Goal: Transaction & Acquisition: Purchase product/service

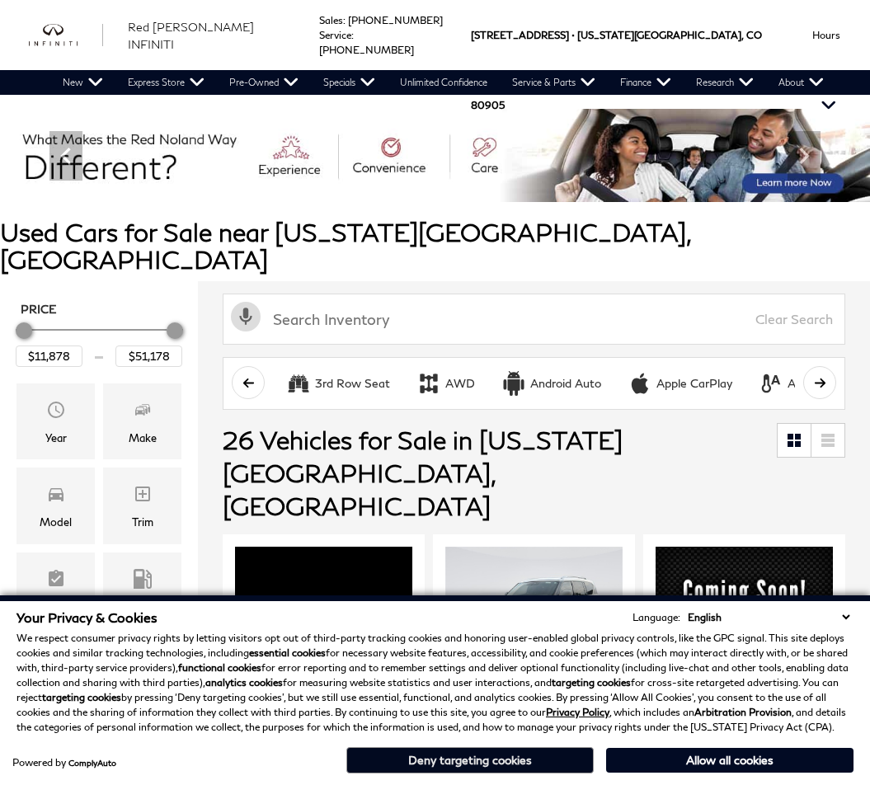
click at [528, 753] on button "Deny targeting cookies" at bounding box center [469, 760] width 247 height 26
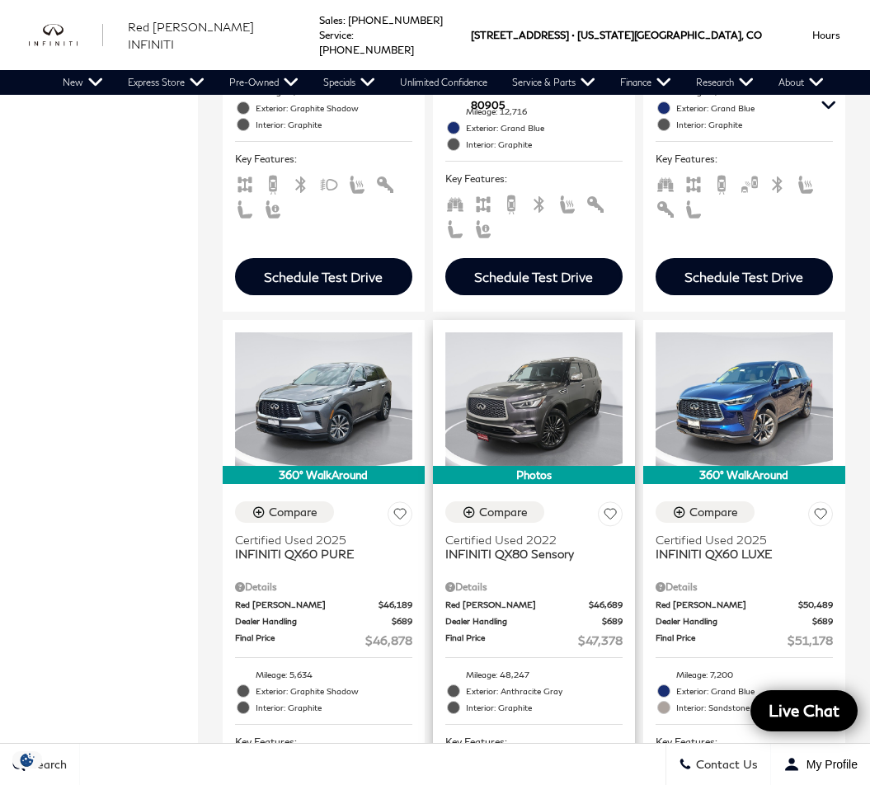
scroll to position [1588, 0]
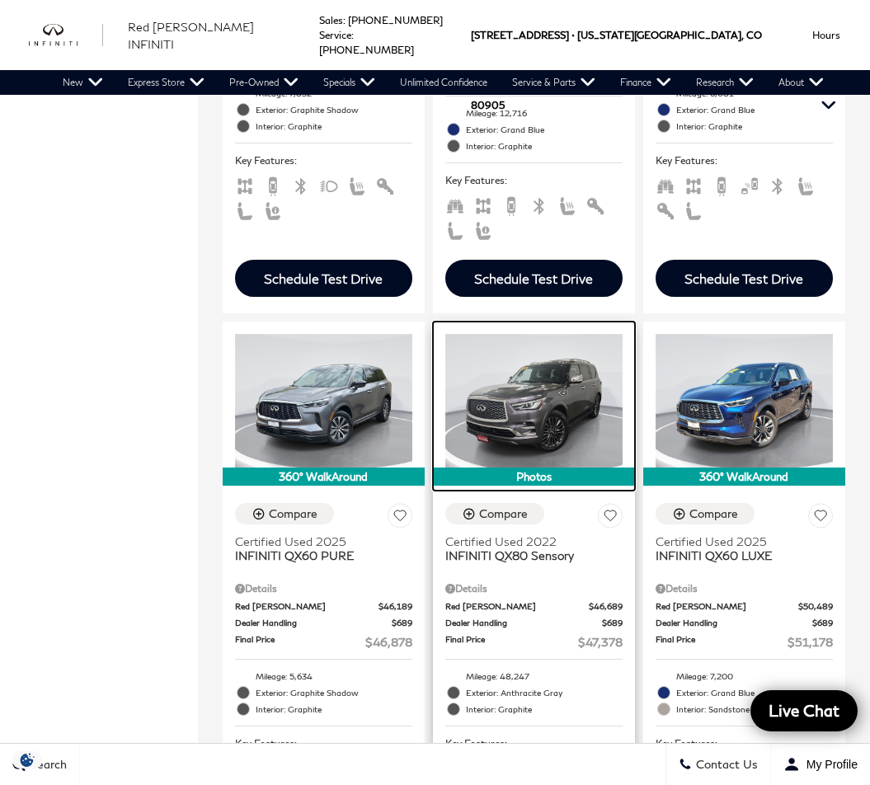
click at [542, 336] on img at bounding box center [533, 400] width 177 height 133
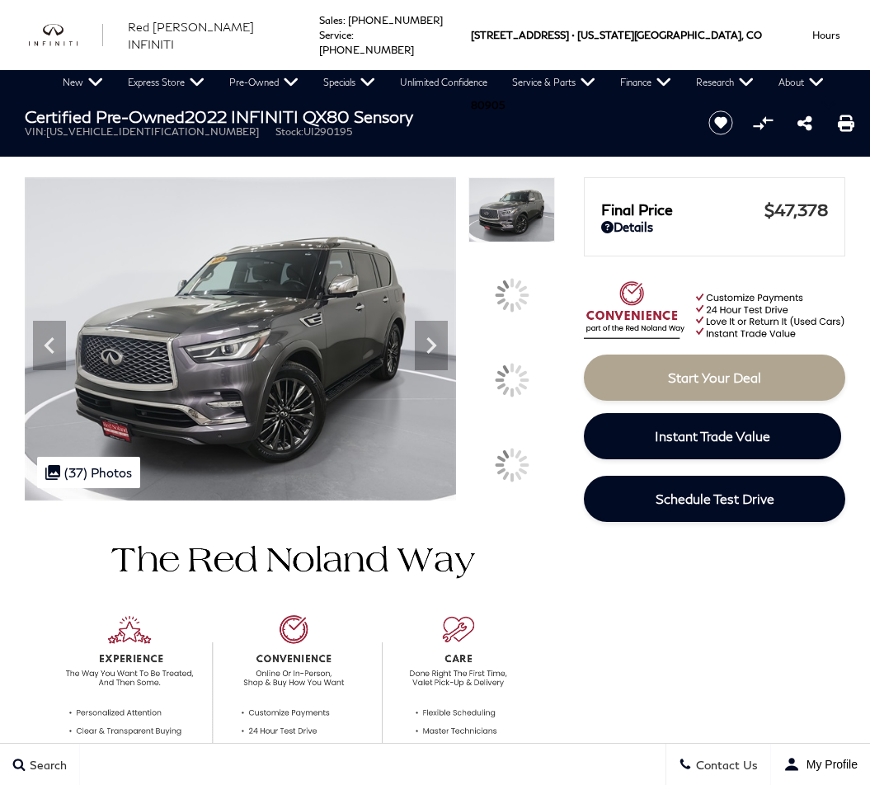
click at [508, 382] on div at bounding box center [512, 380] width 35 height 35
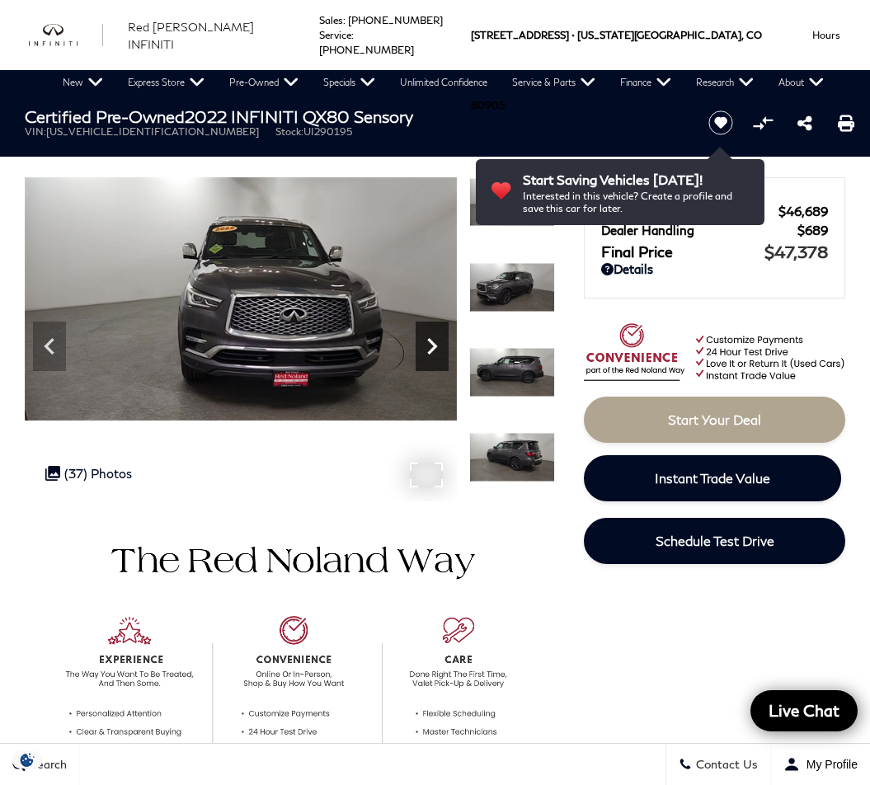
click at [430, 349] on icon "Next" at bounding box center [432, 346] width 10 height 16
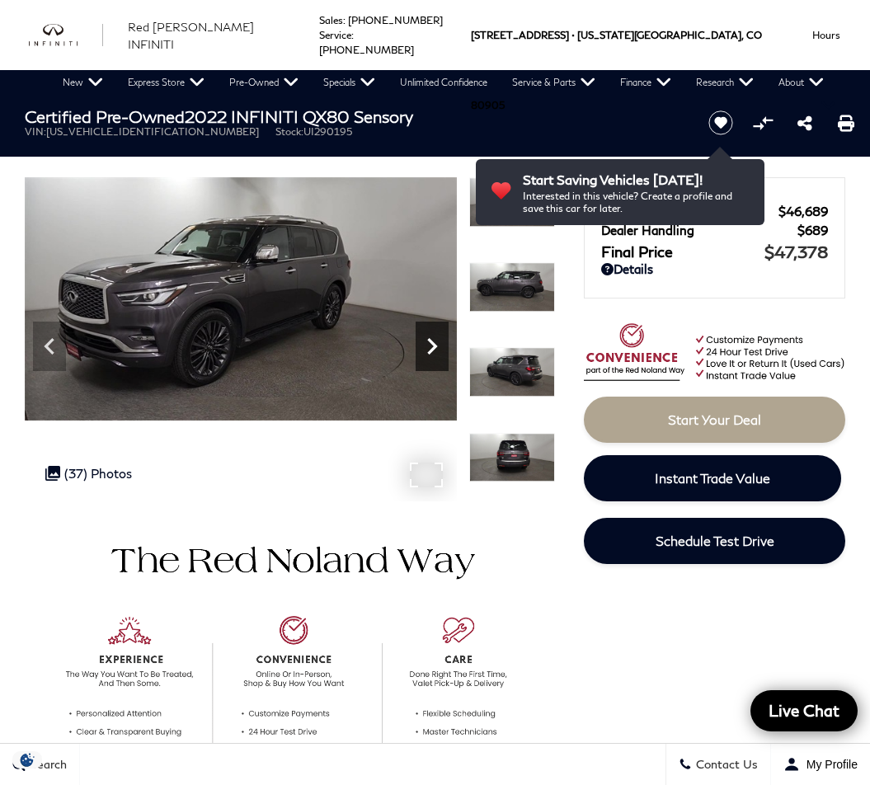
click at [430, 349] on icon "Next" at bounding box center [432, 346] width 10 height 16
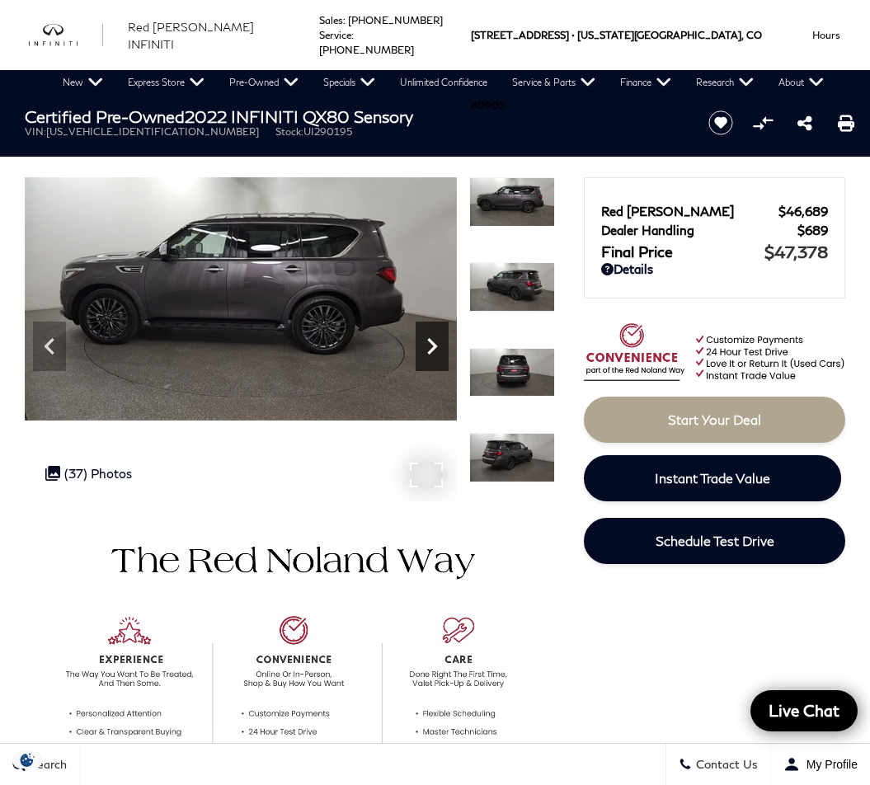
click at [430, 349] on icon "Next" at bounding box center [432, 346] width 10 height 16
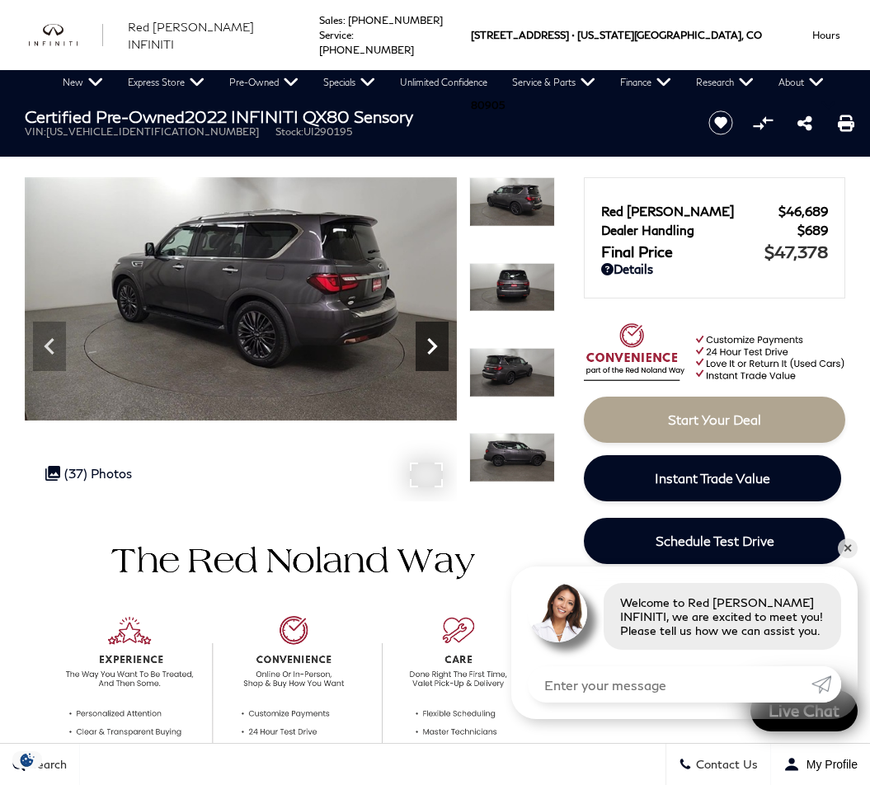
click at [430, 349] on icon "Next" at bounding box center [432, 346] width 10 height 16
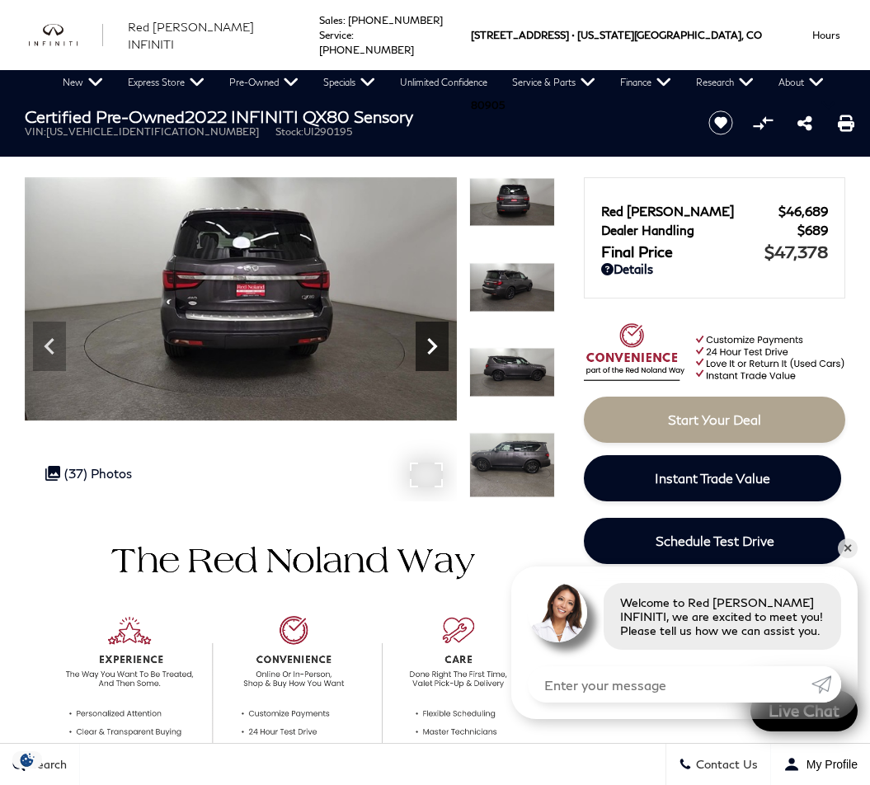
click at [430, 349] on icon "Next" at bounding box center [432, 346] width 10 height 16
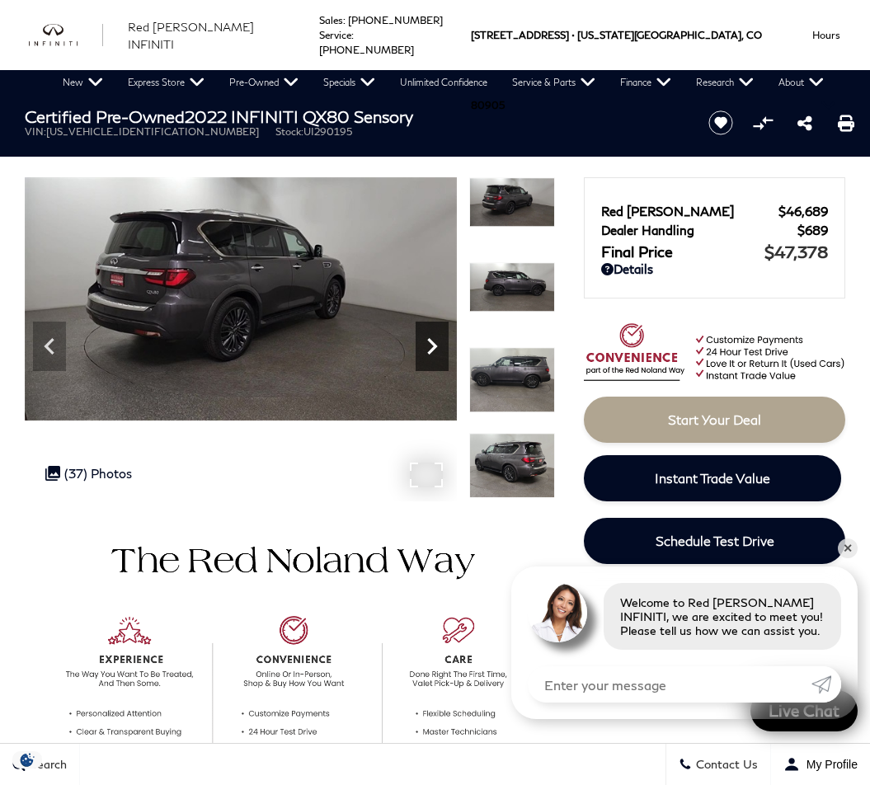
click at [430, 349] on icon "Next" at bounding box center [432, 346] width 10 height 16
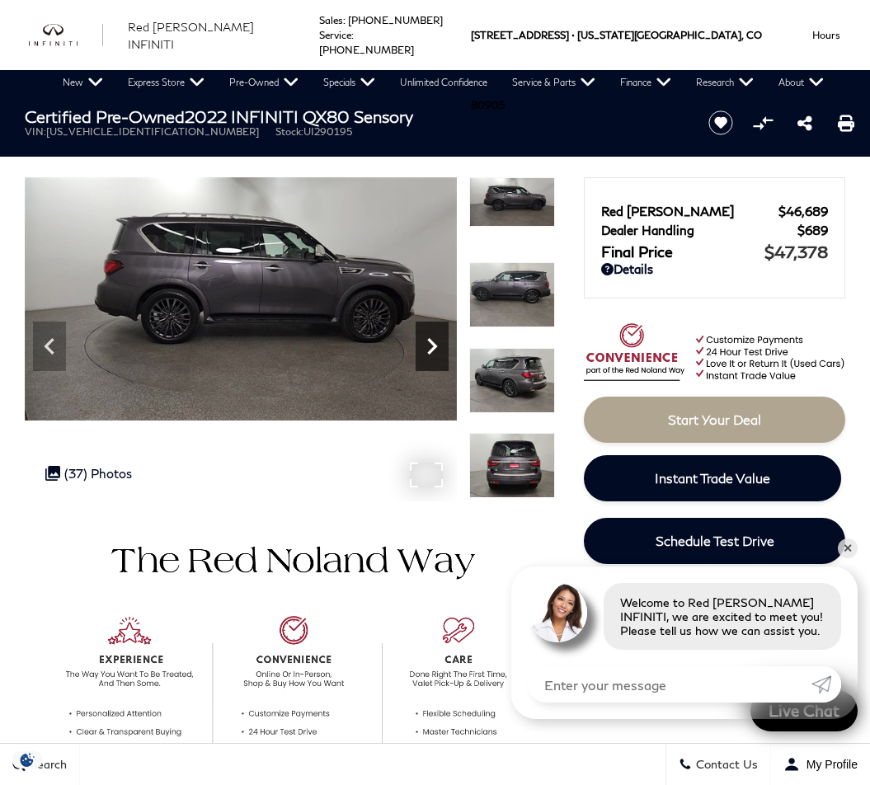
click at [430, 349] on icon "Next" at bounding box center [432, 346] width 10 height 16
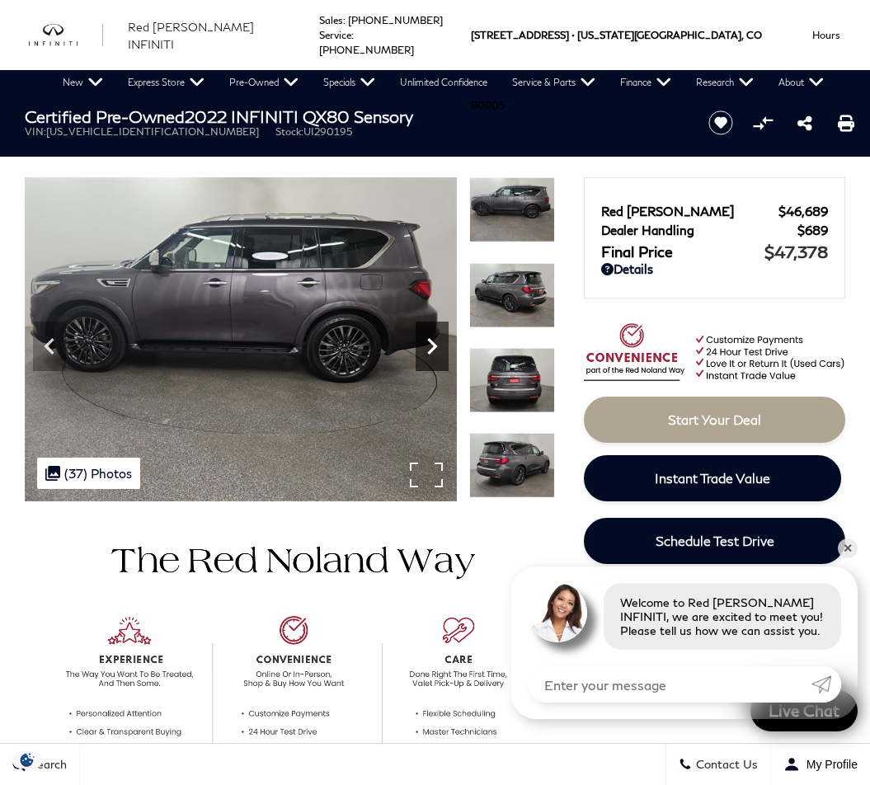
click at [430, 349] on icon "Next" at bounding box center [432, 346] width 10 height 16
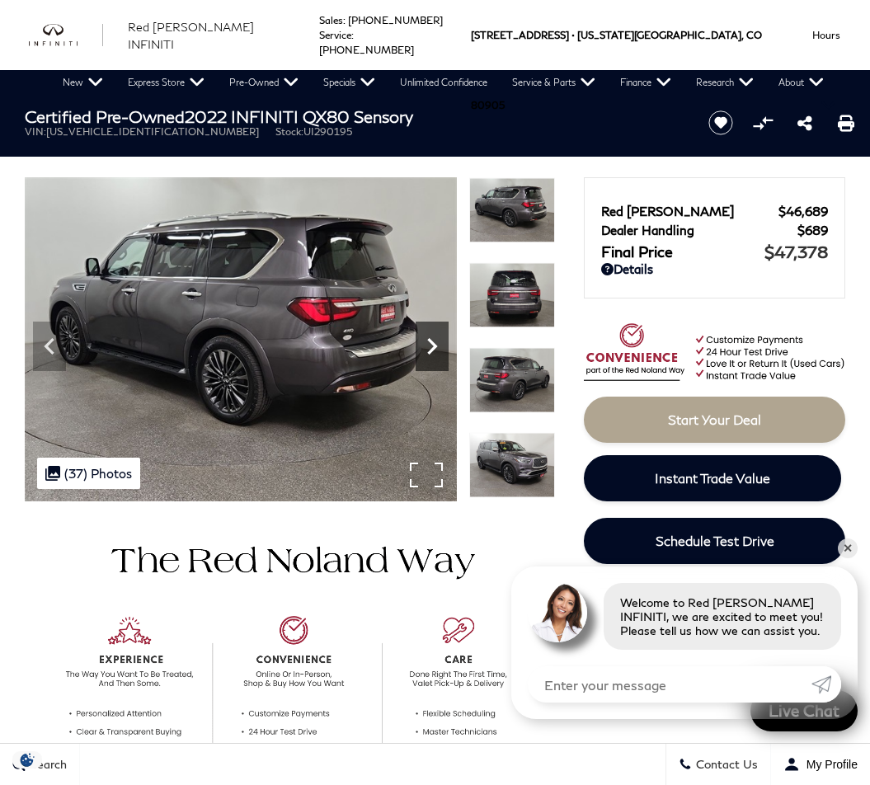
click at [430, 349] on icon "Next" at bounding box center [432, 346] width 10 height 16
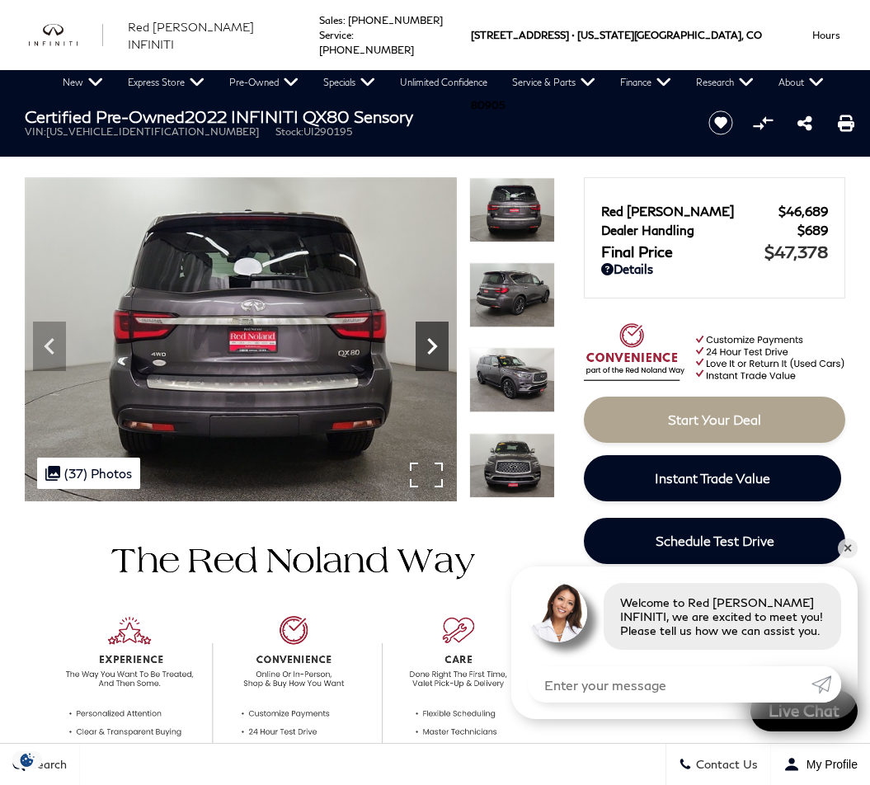
click at [430, 349] on icon "Next" at bounding box center [432, 346] width 10 height 16
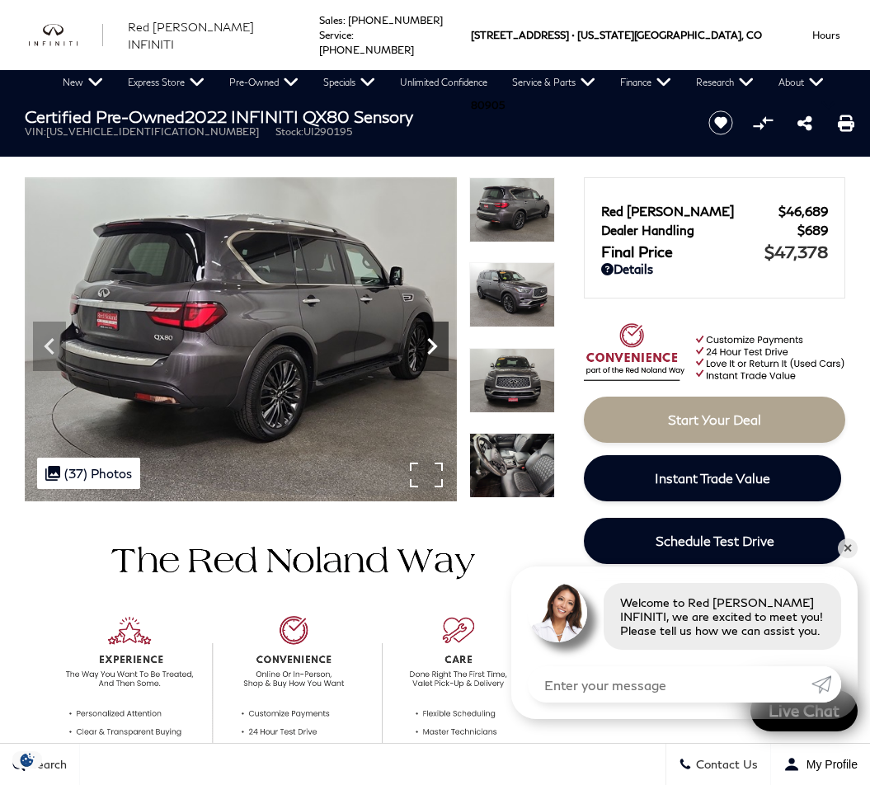
click at [430, 349] on icon "Next" at bounding box center [432, 346] width 10 height 16
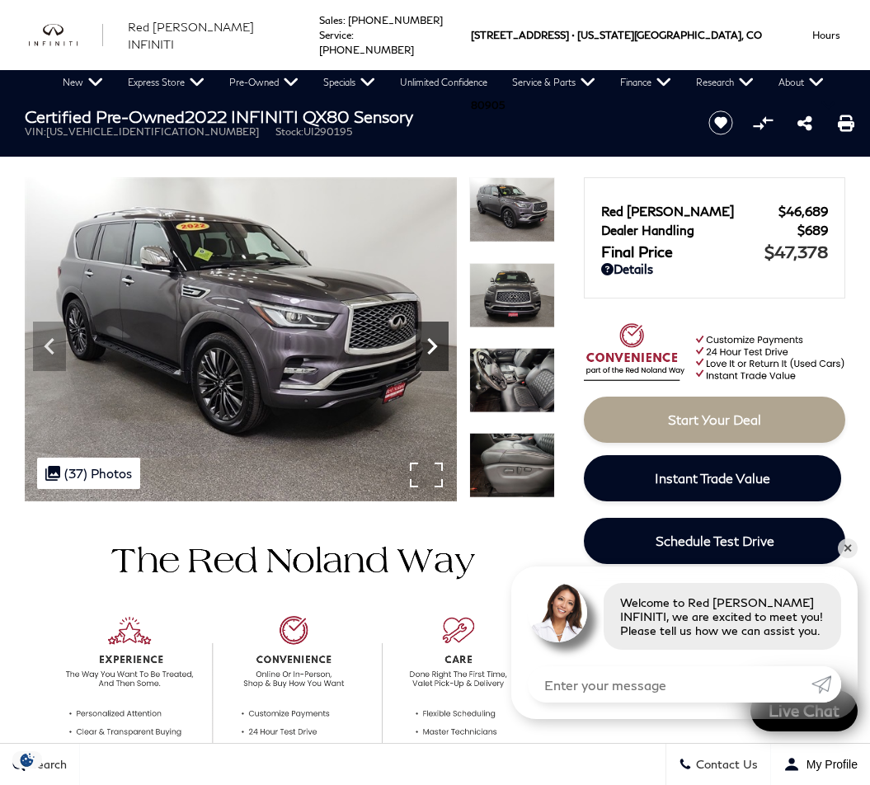
click at [430, 349] on icon "Next" at bounding box center [432, 346] width 10 height 16
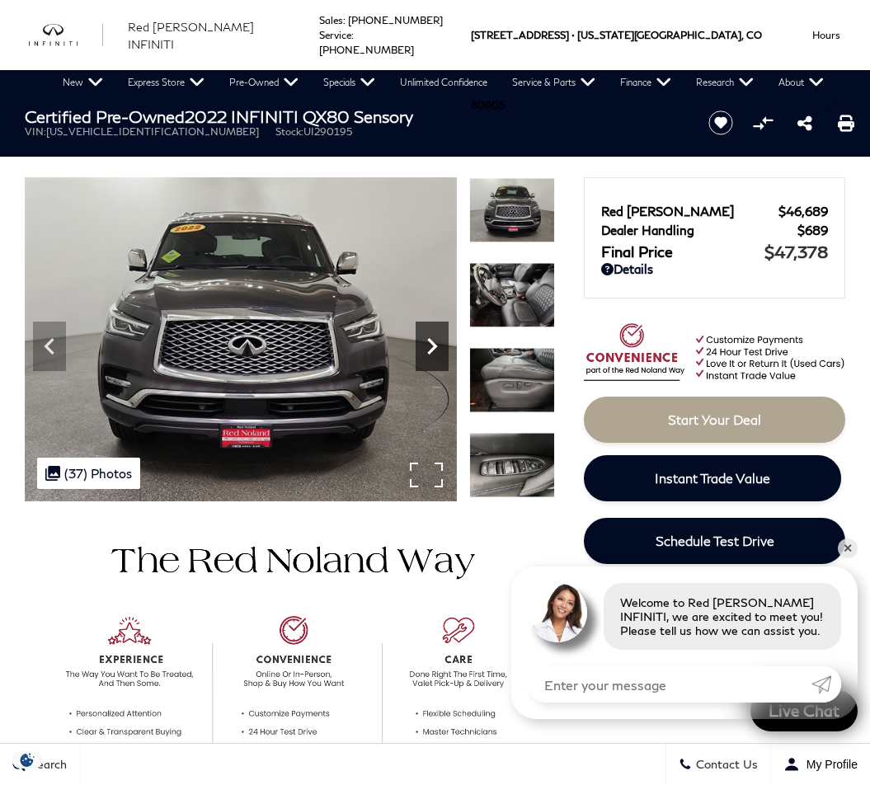
click at [430, 349] on icon "Next" at bounding box center [432, 346] width 10 height 16
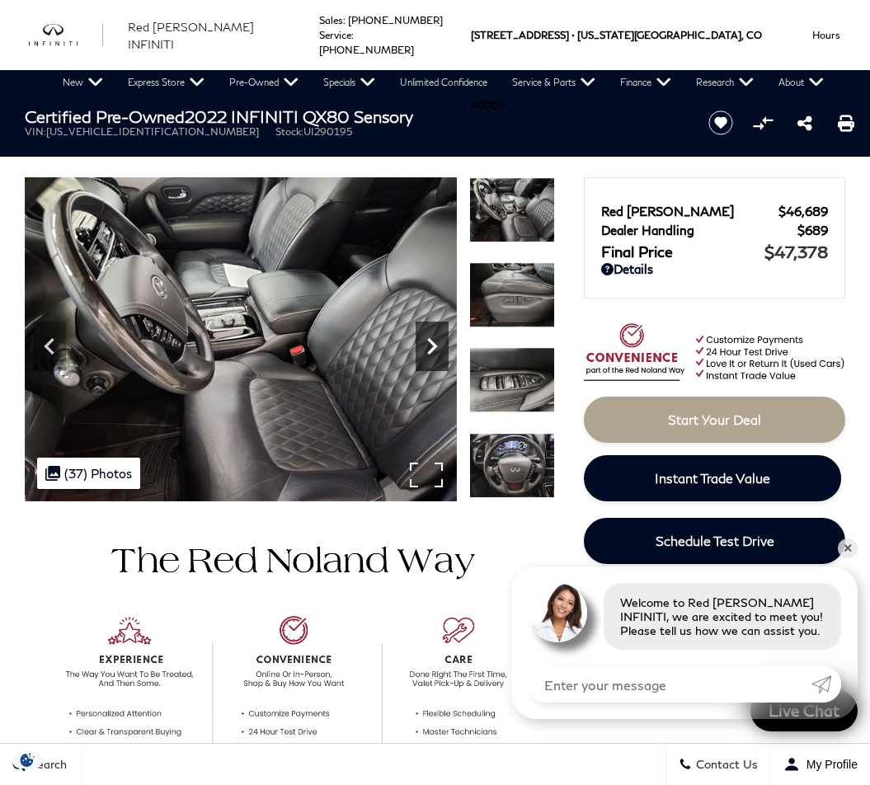
click at [430, 349] on icon "Next" at bounding box center [432, 346] width 10 height 16
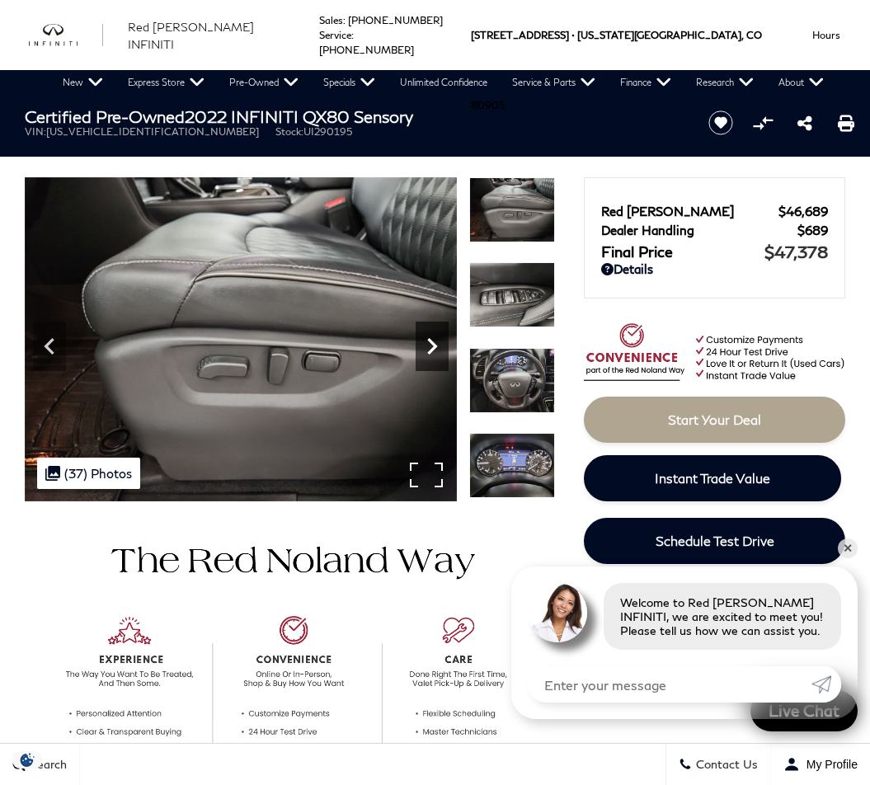
click at [430, 349] on icon "Next" at bounding box center [432, 346] width 10 height 16
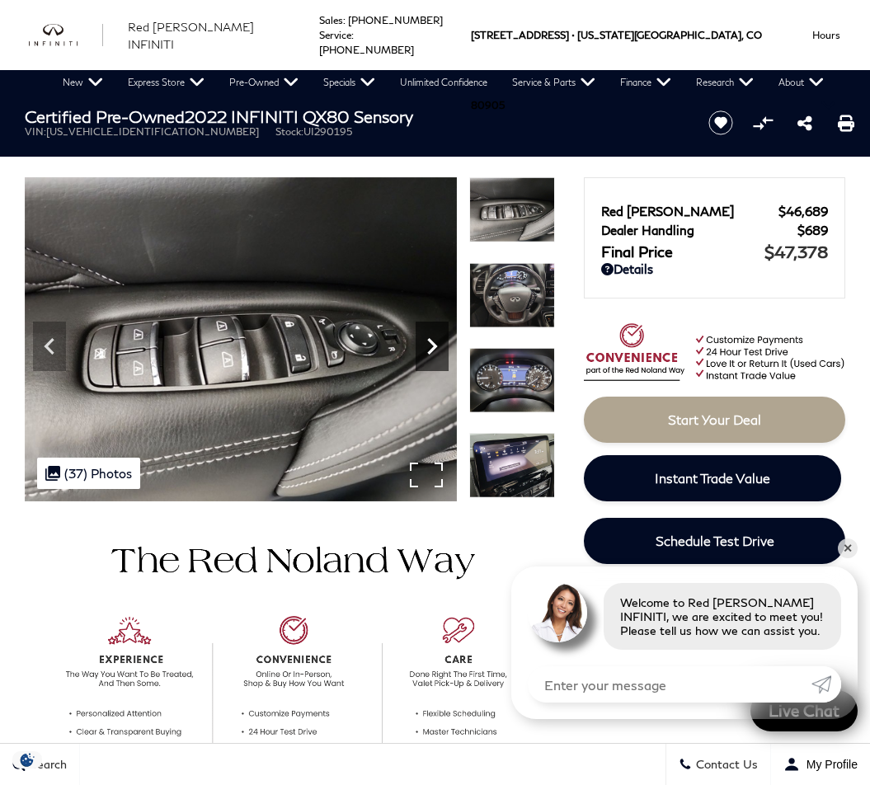
click at [430, 349] on icon "Next" at bounding box center [432, 346] width 10 height 16
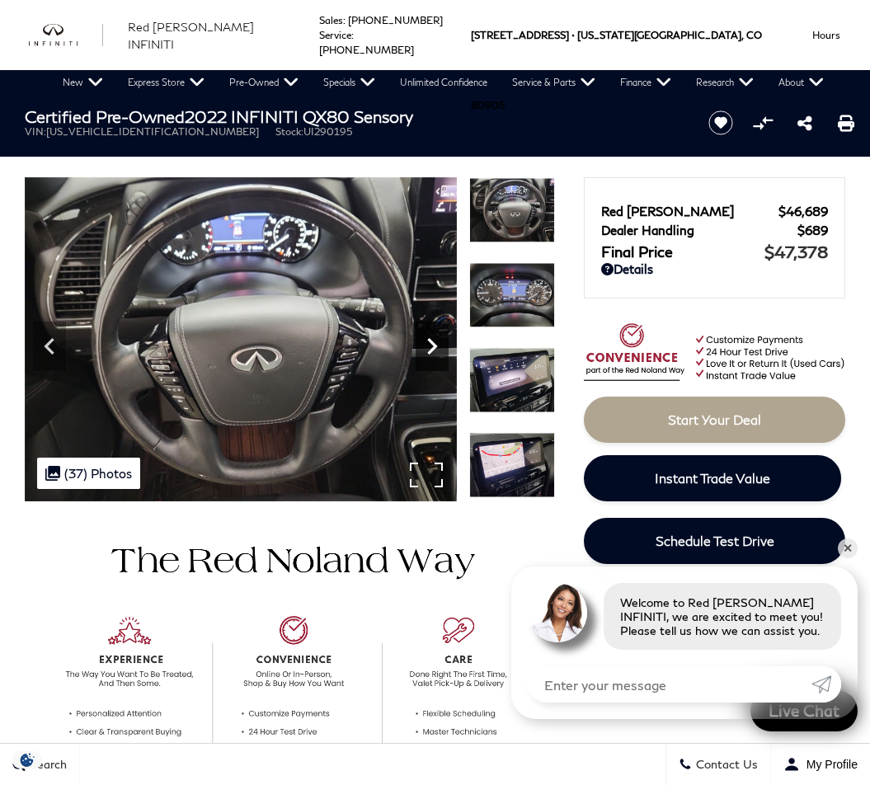
click at [430, 349] on icon "Next" at bounding box center [432, 346] width 10 height 16
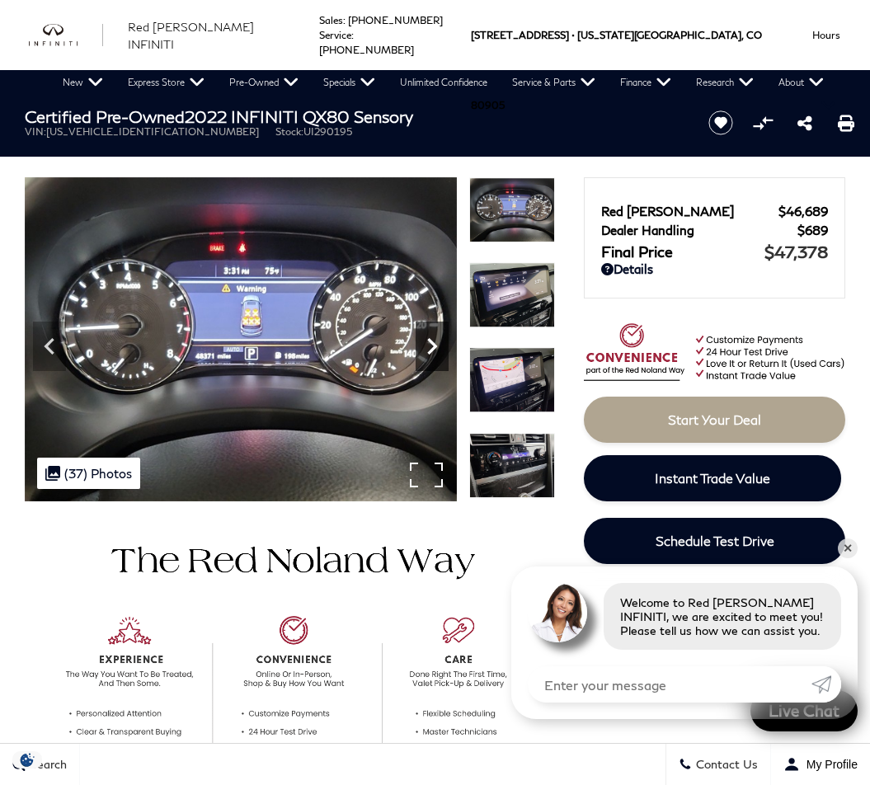
click at [430, 349] on icon "Next" at bounding box center [432, 346] width 10 height 16
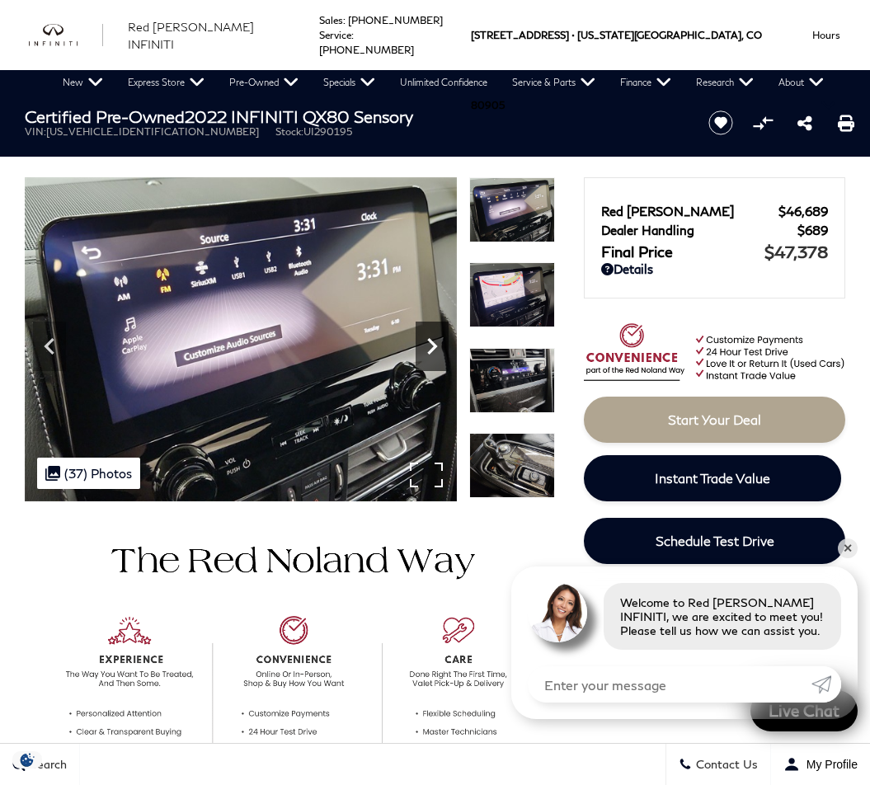
click at [430, 349] on icon "Next" at bounding box center [432, 346] width 10 height 16
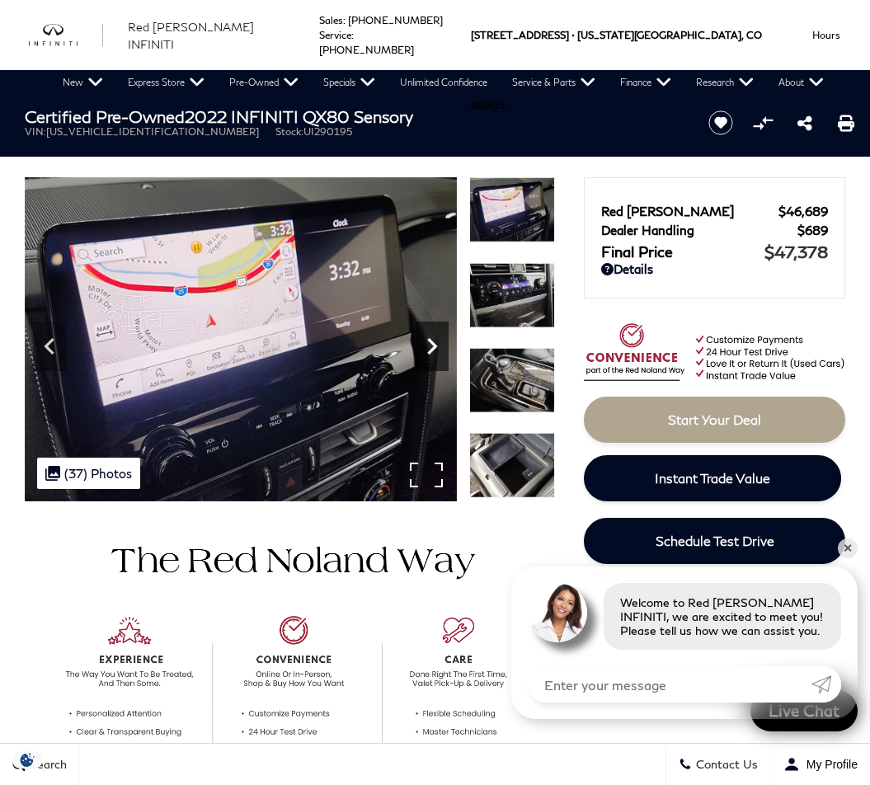
click at [430, 349] on icon "Next" at bounding box center [432, 346] width 10 height 16
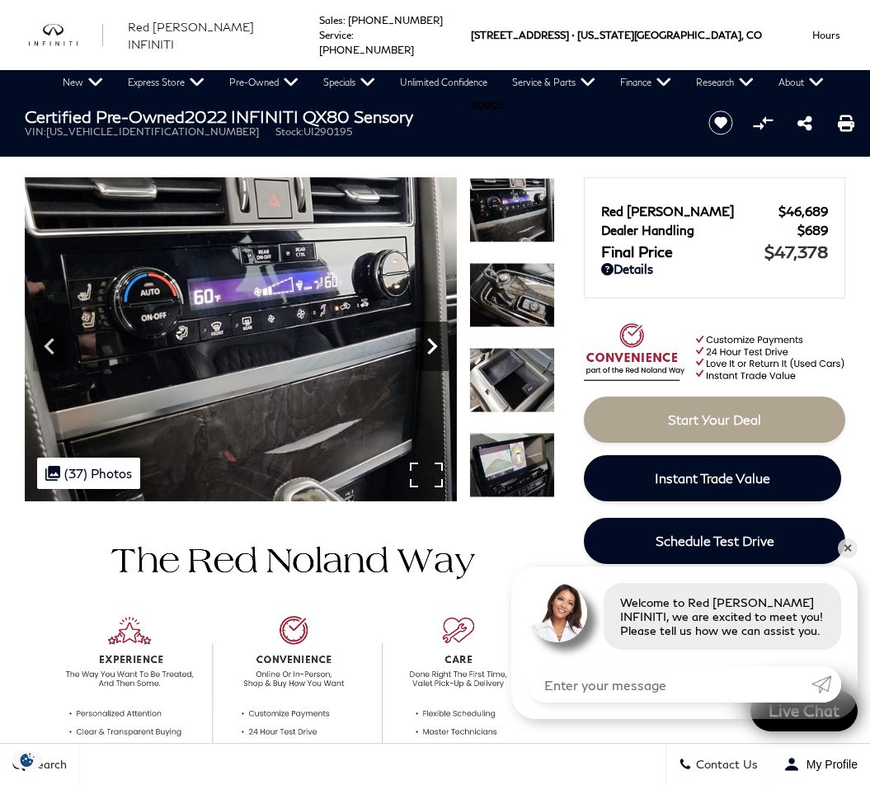
click at [430, 349] on icon "Next" at bounding box center [432, 346] width 10 height 16
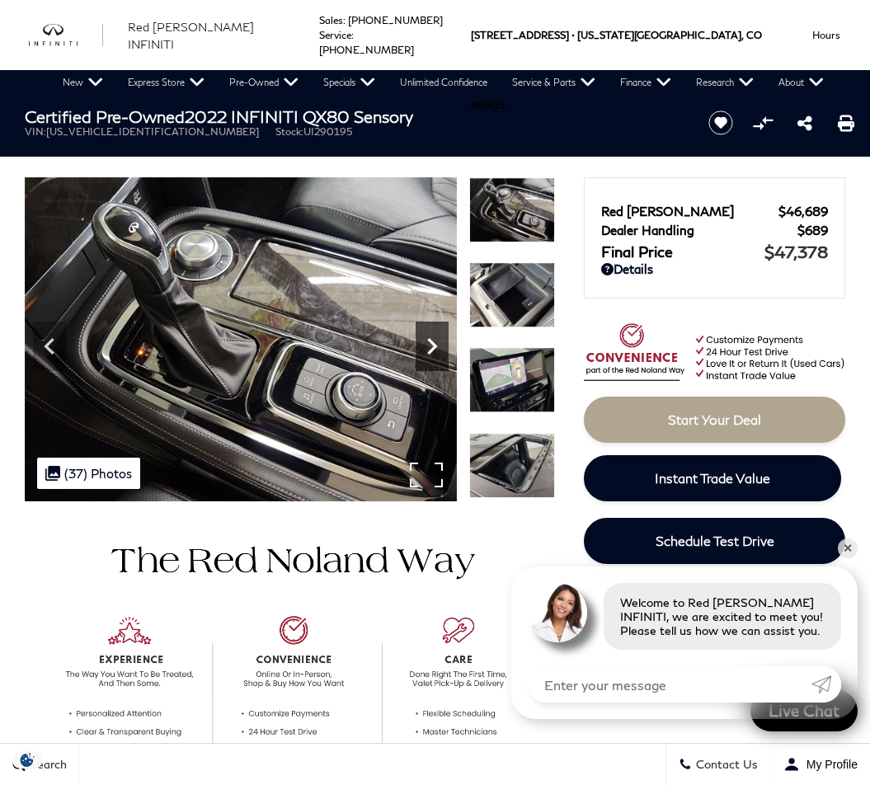
click at [430, 349] on icon "Next" at bounding box center [432, 346] width 10 height 16
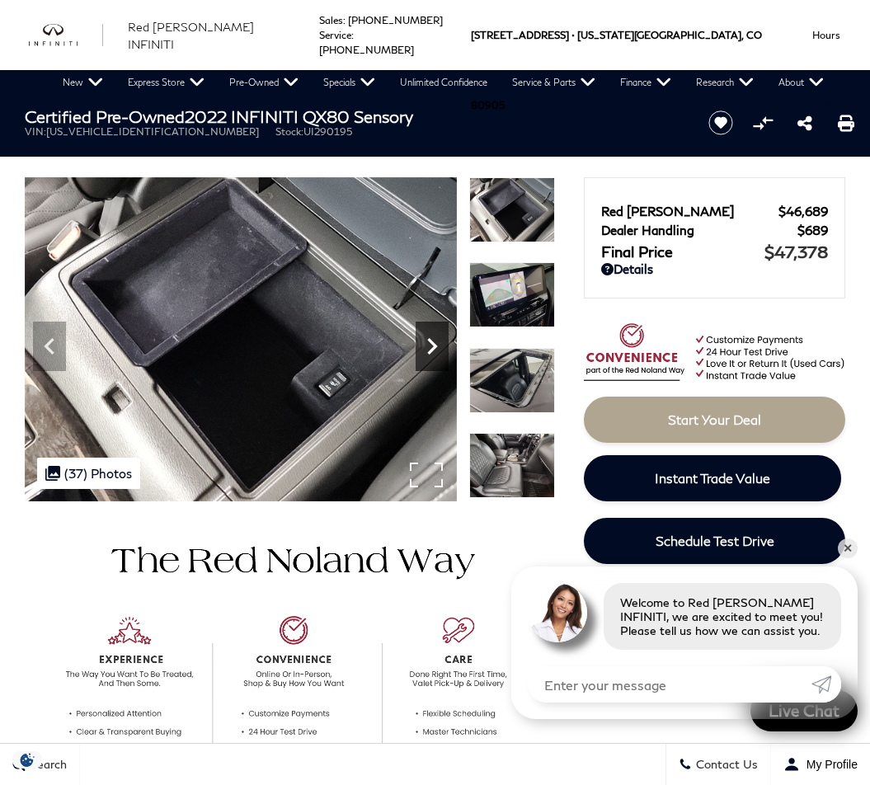
click at [430, 349] on icon "Next" at bounding box center [432, 346] width 10 height 16
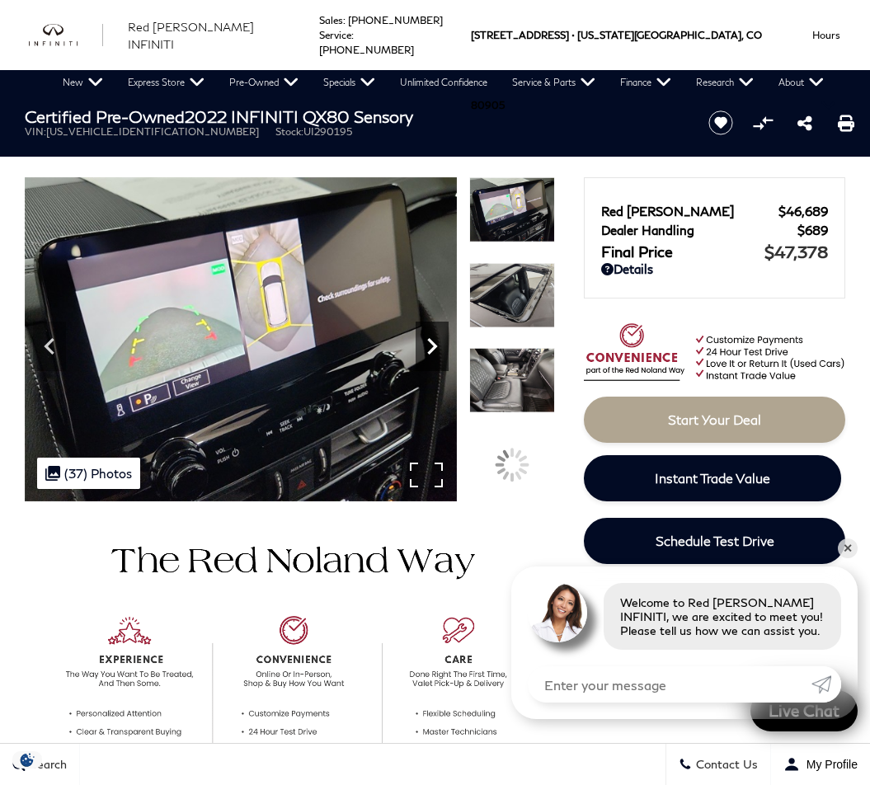
click at [430, 349] on icon "Next" at bounding box center [432, 346] width 10 height 16
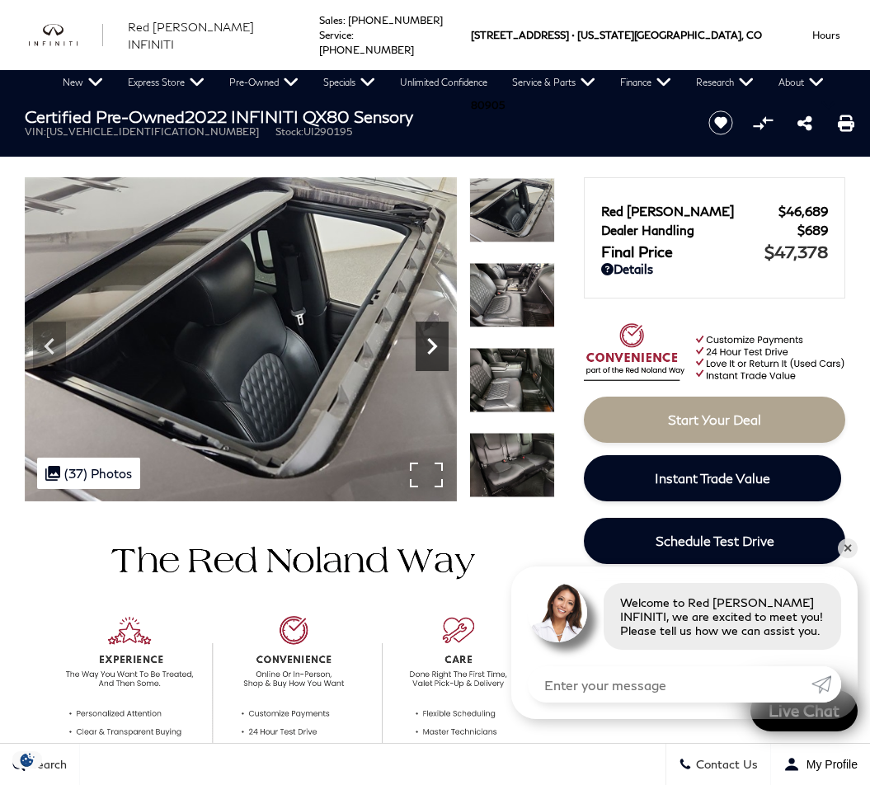
click at [430, 349] on icon "Next" at bounding box center [432, 346] width 10 height 16
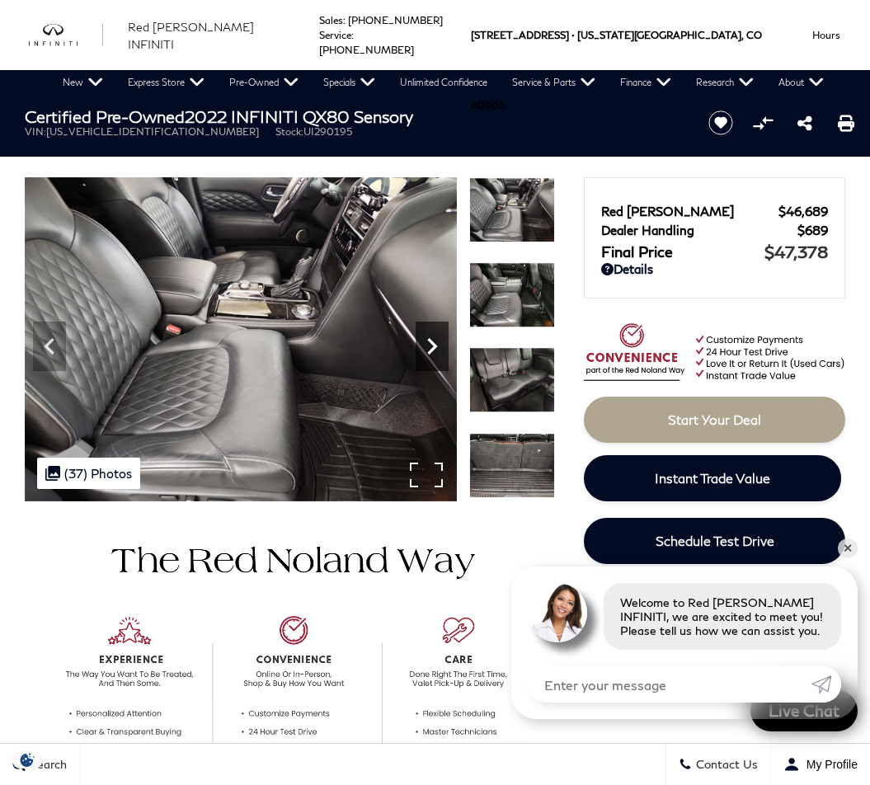
click at [430, 349] on icon "Next" at bounding box center [432, 346] width 10 height 16
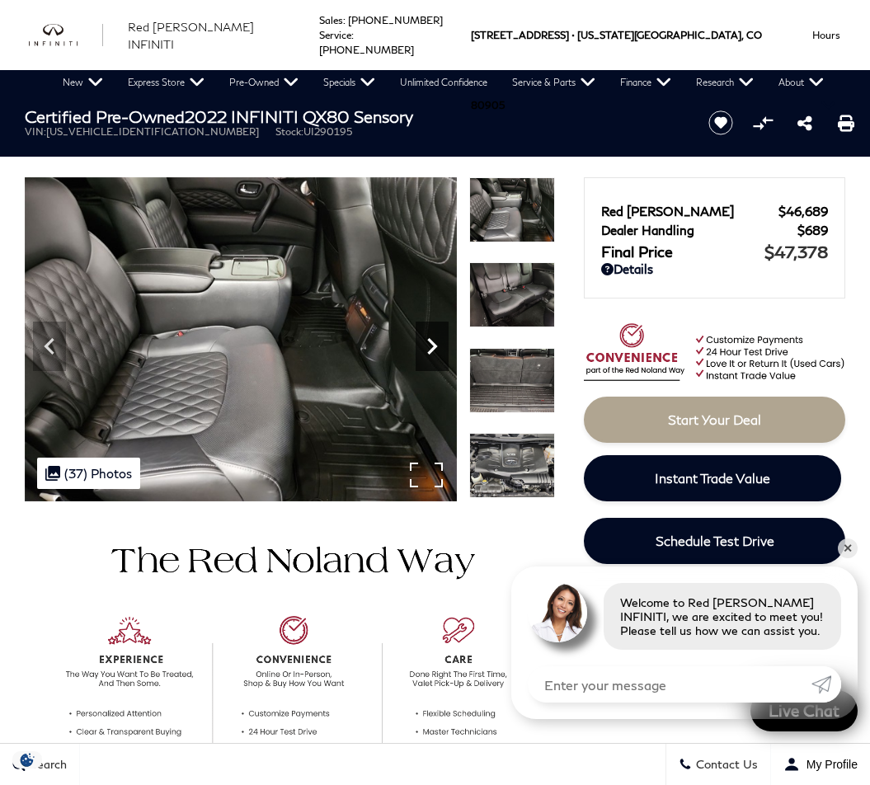
click at [430, 349] on icon "Next" at bounding box center [432, 346] width 10 height 16
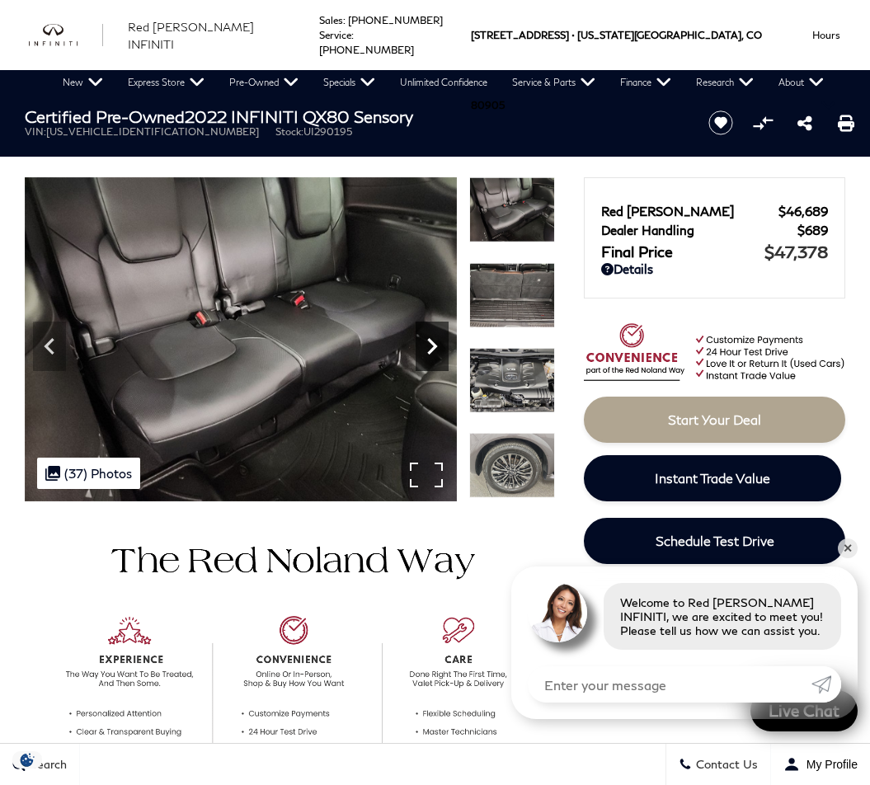
click at [430, 349] on icon "Next" at bounding box center [432, 346] width 10 height 16
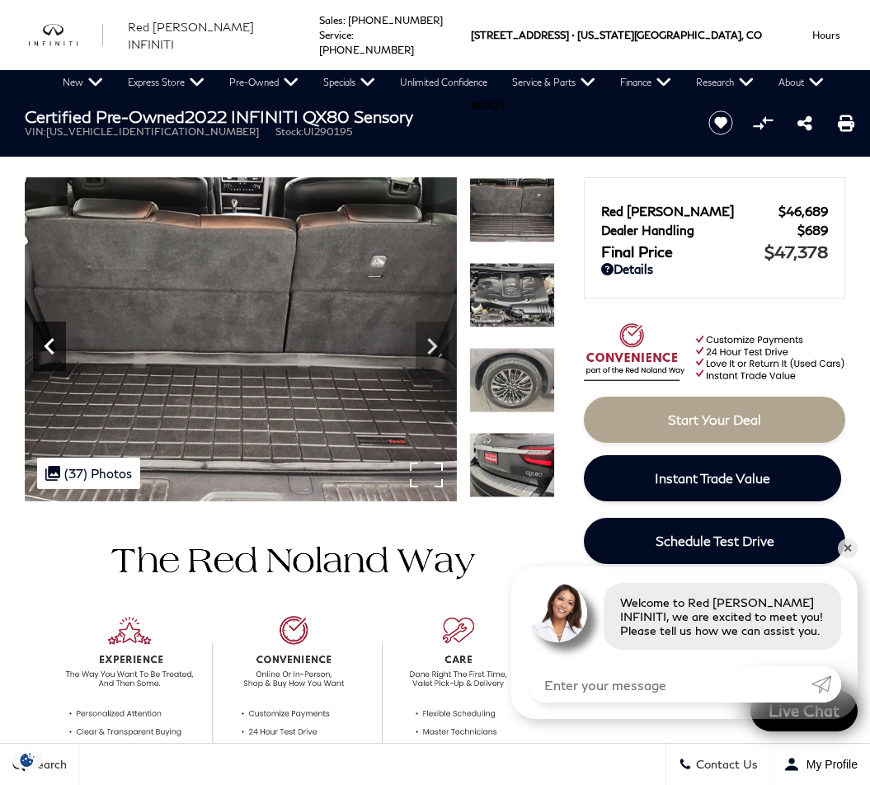
click at [55, 353] on icon "Previous" at bounding box center [49, 346] width 33 height 33
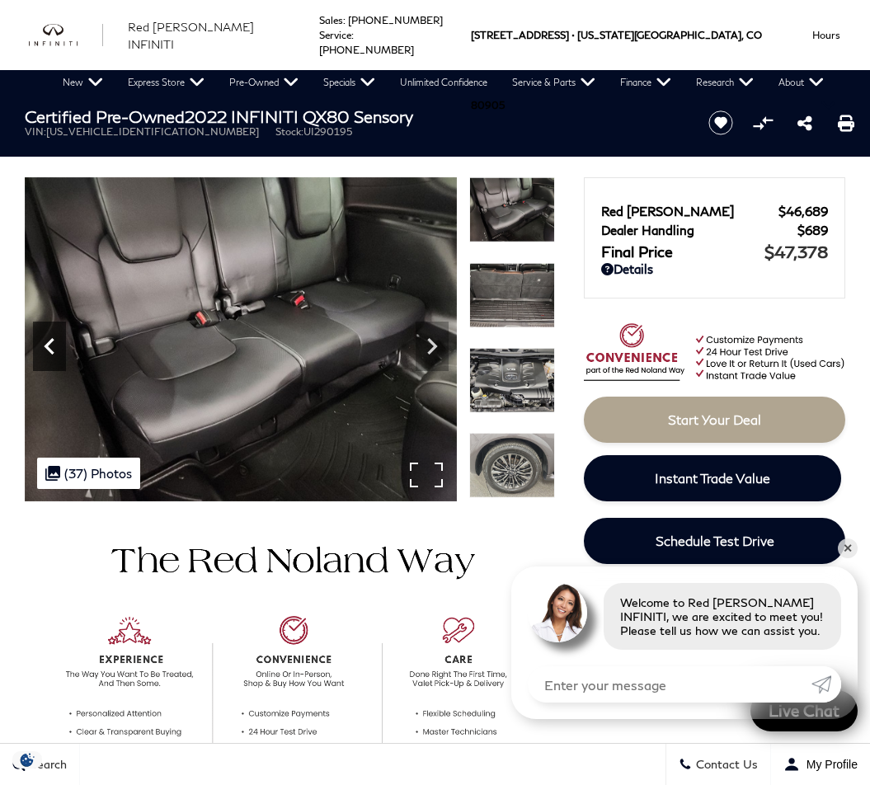
click at [55, 353] on icon "Previous" at bounding box center [49, 346] width 33 height 33
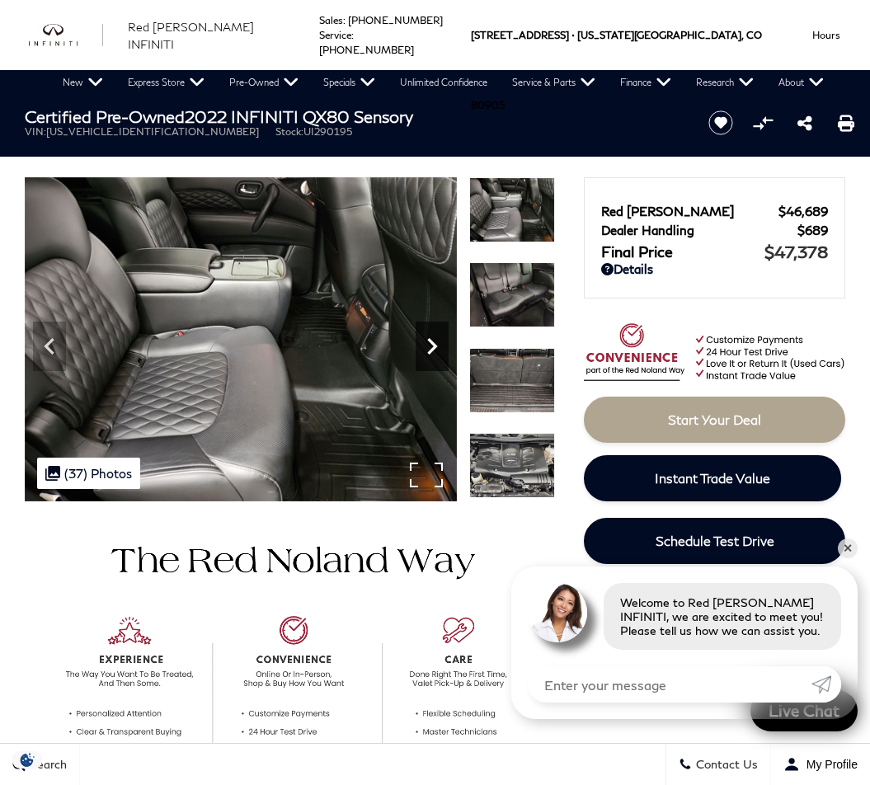
click at [425, 350] on icon "Next" at bounding box center [431, 346] width 33 height 33
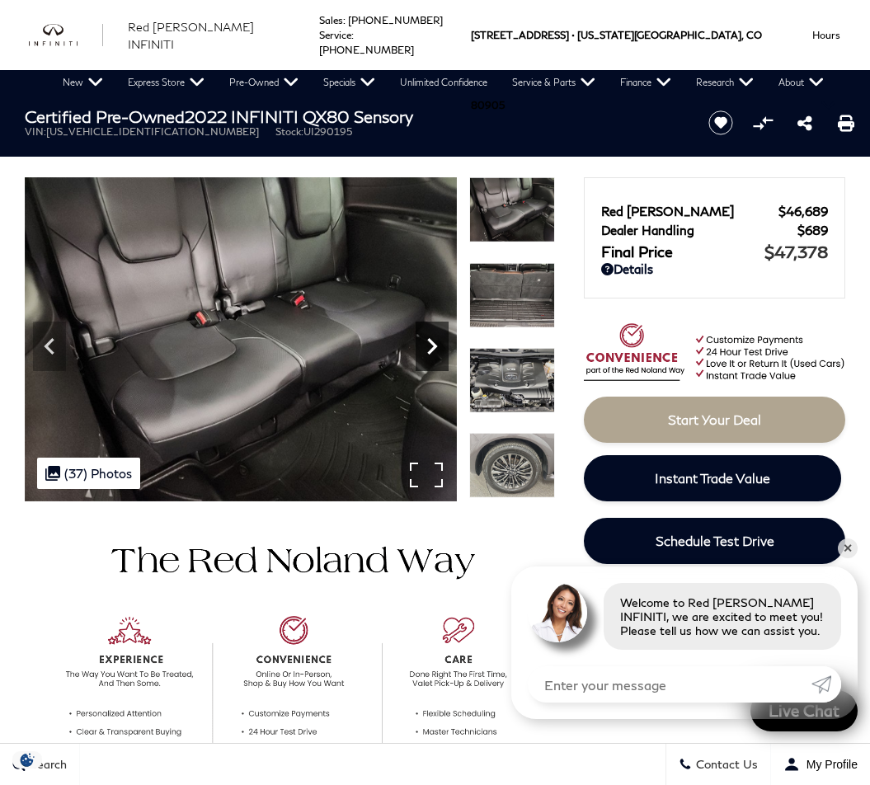
click at [425, 350] on icon "Next" at bounding box center [431, 346] width 33 height 33
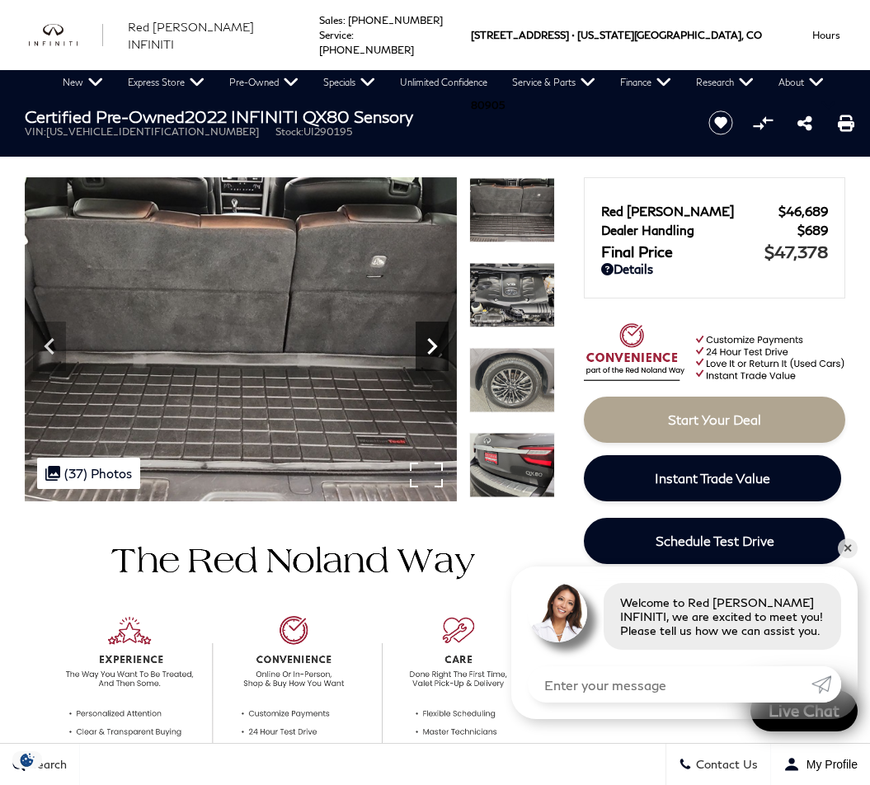
click at [425, 350] on icon "Next" at bounding box center [431, 346] width 33 height 33
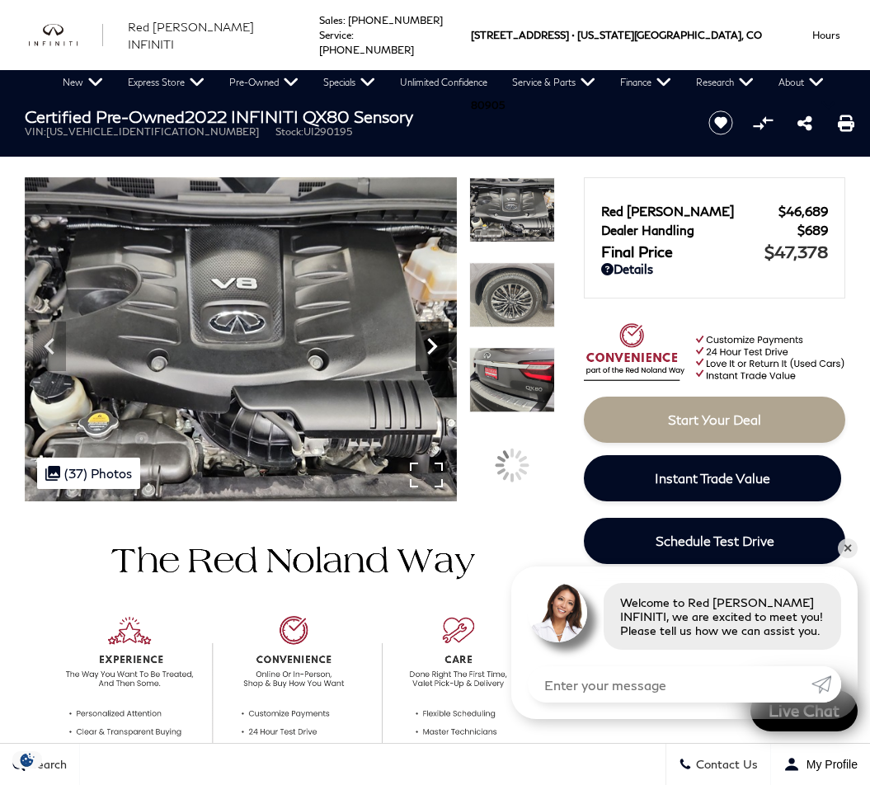
click at [425, 350] on icon "Next" at bounding box center [431, 346] width 33 height 33
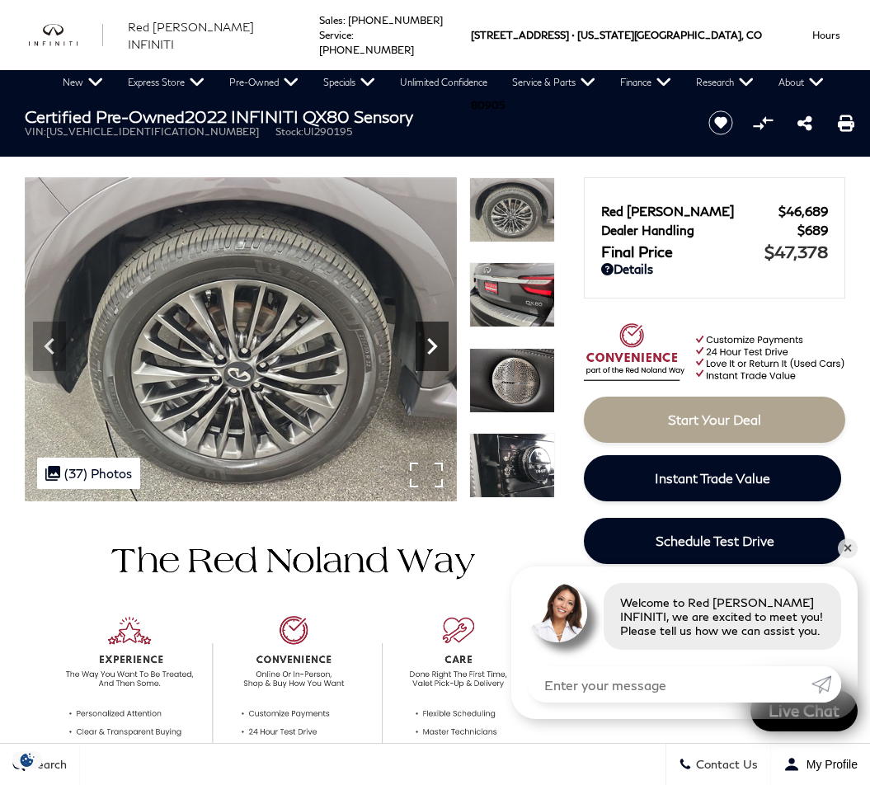
click at [425, 350] on icon "Next" at bounding box center [431, 346] width 33 height 33
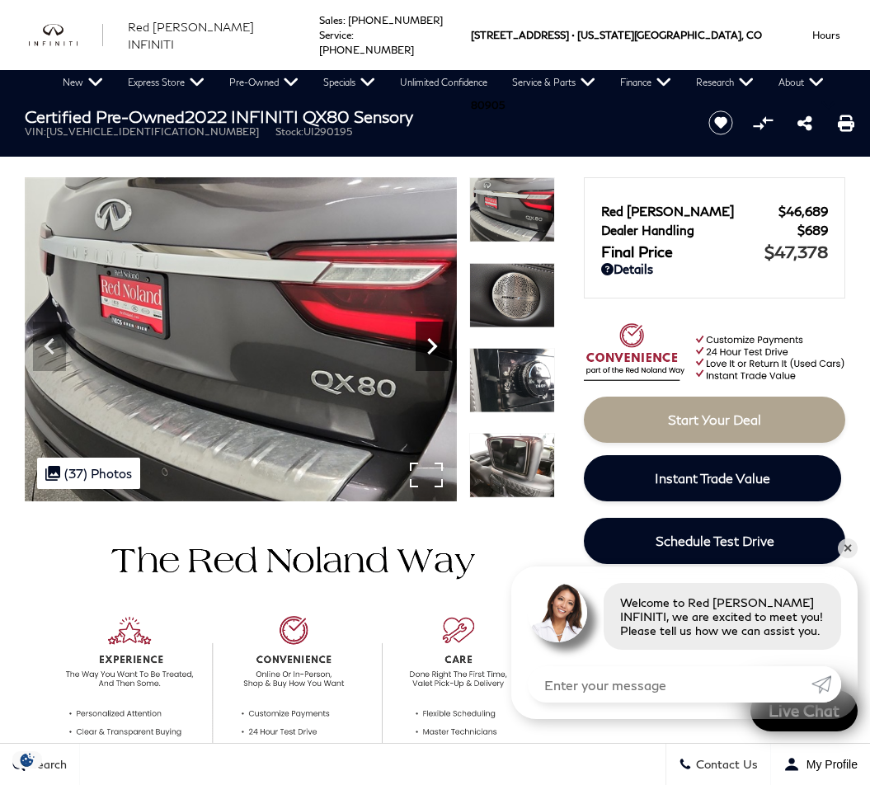
click at [425, 350] on icon "Next" at bounding box center [431, 346] width 33 height 33
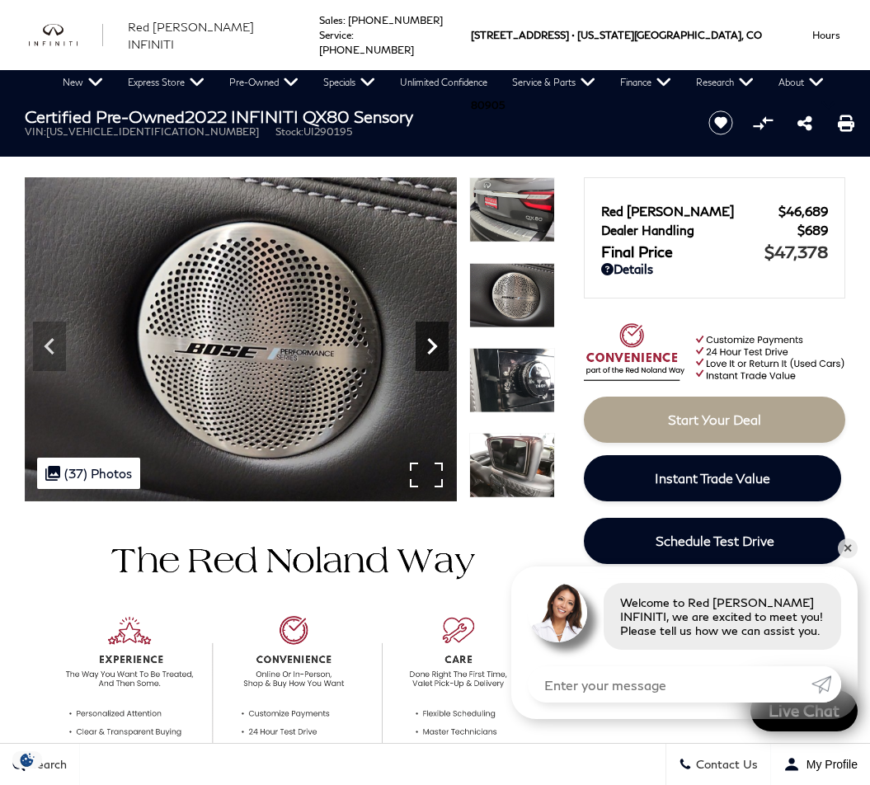
click at [425, 350] on icon "Next" at bounding box center [431, 346] width 33 height 33
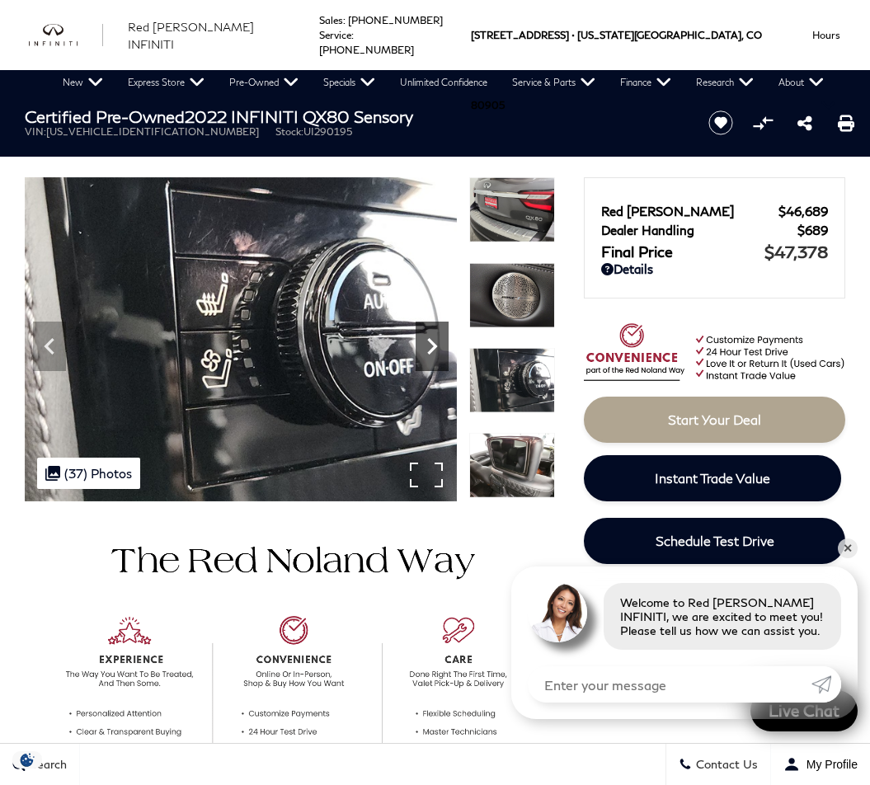
click at [425, 350] on icon "Next" at bounding box center [431, 346] width 33 height 33
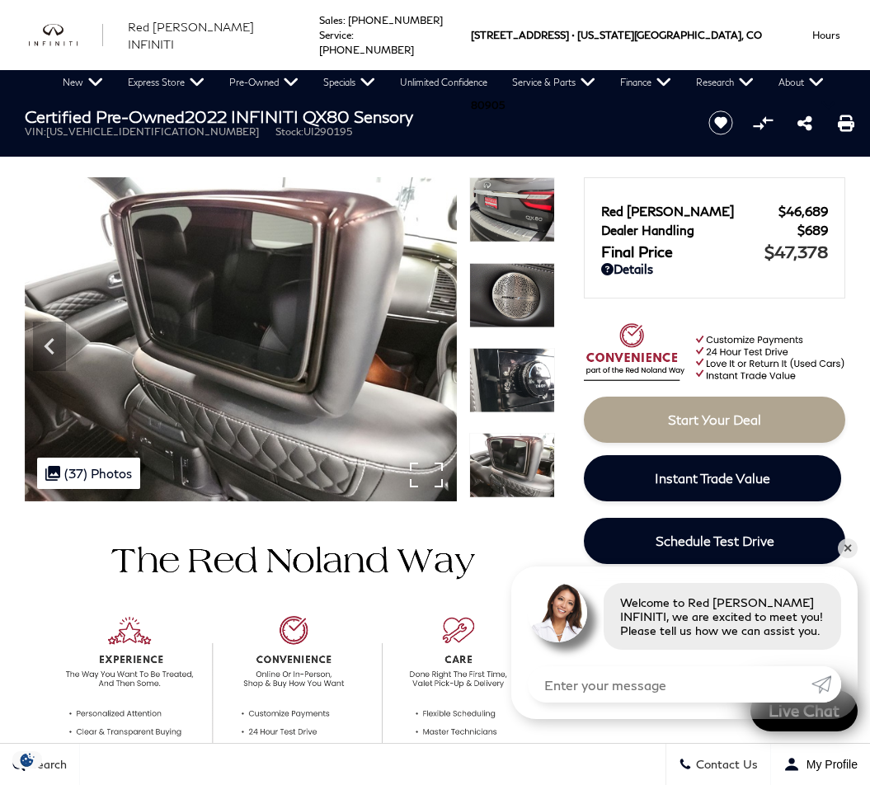
click at [425, 350] on img at bounding box center [241, 339] width 432 height 324
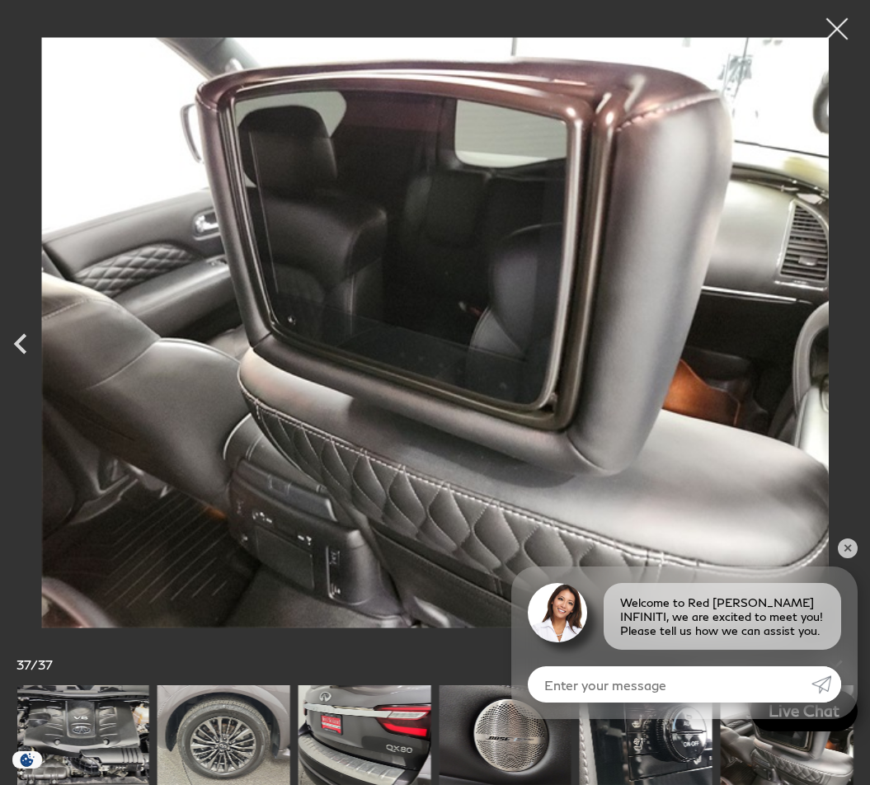
click at [842, 33] on div at bounding box center [837, 29] width 44 height 44
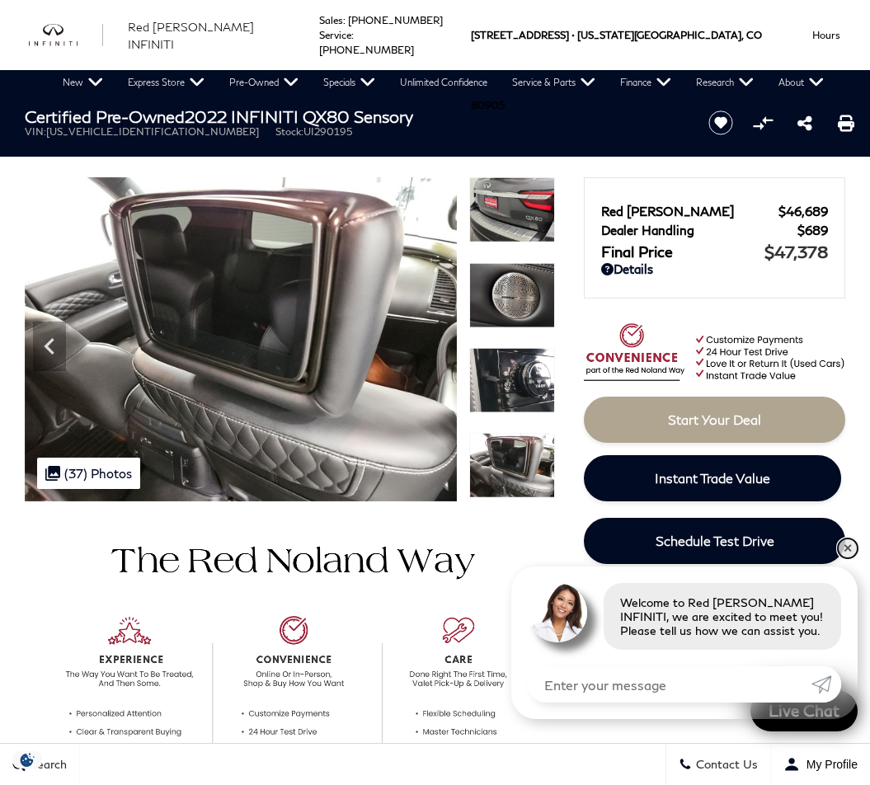
click at [851, 549] on link "✕" at bounding box center [847, 548] width 20 height 20
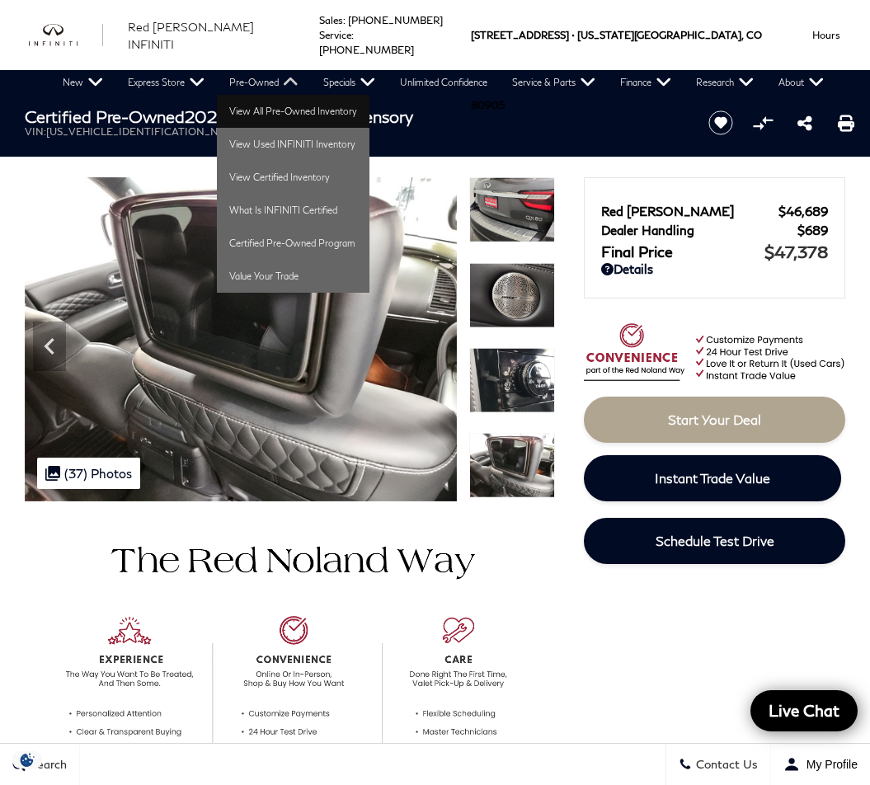
click at [261, 113] on link "View All Pre-Owned Inventory" at bounding box center [293, 111] width 152 height 33
